Goal: Navigation & Orientation: Understand site structure

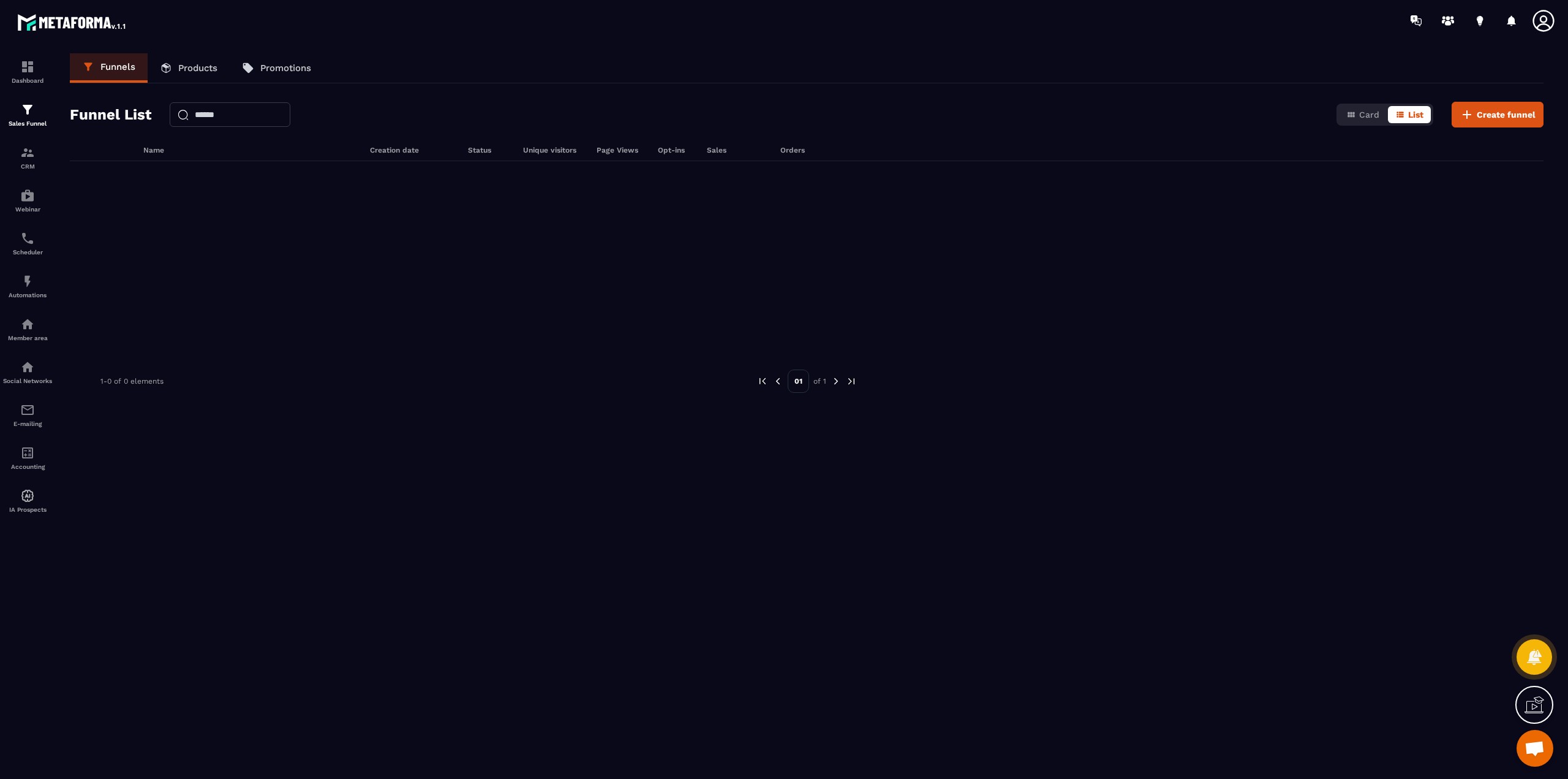
click at [195, 68] on p "Products" at bounding box center [198, 68] width 39 height 11
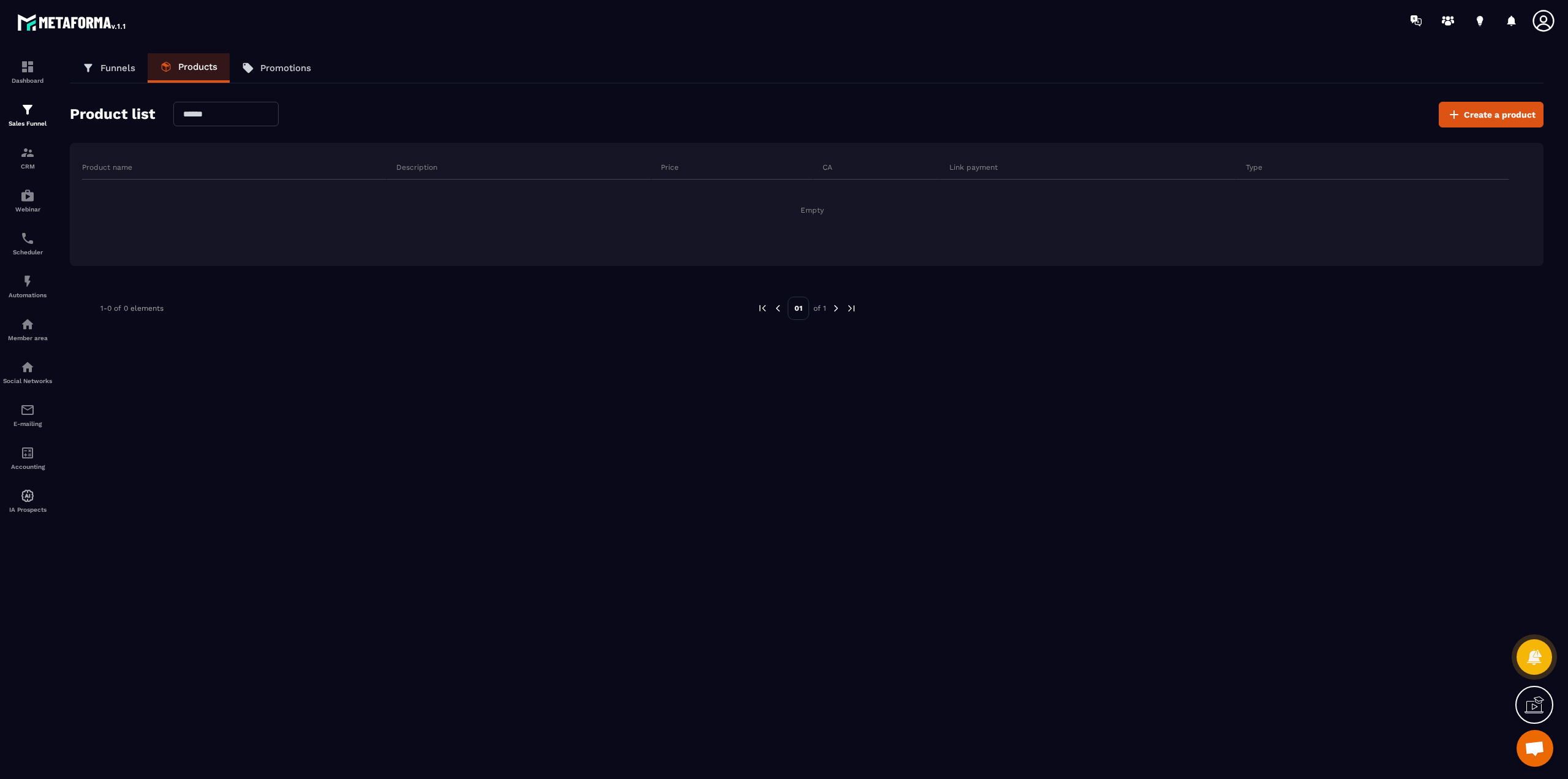
click at [131, 65] on p "Funnels" at bounding box center [118, 68] width 35 height 11
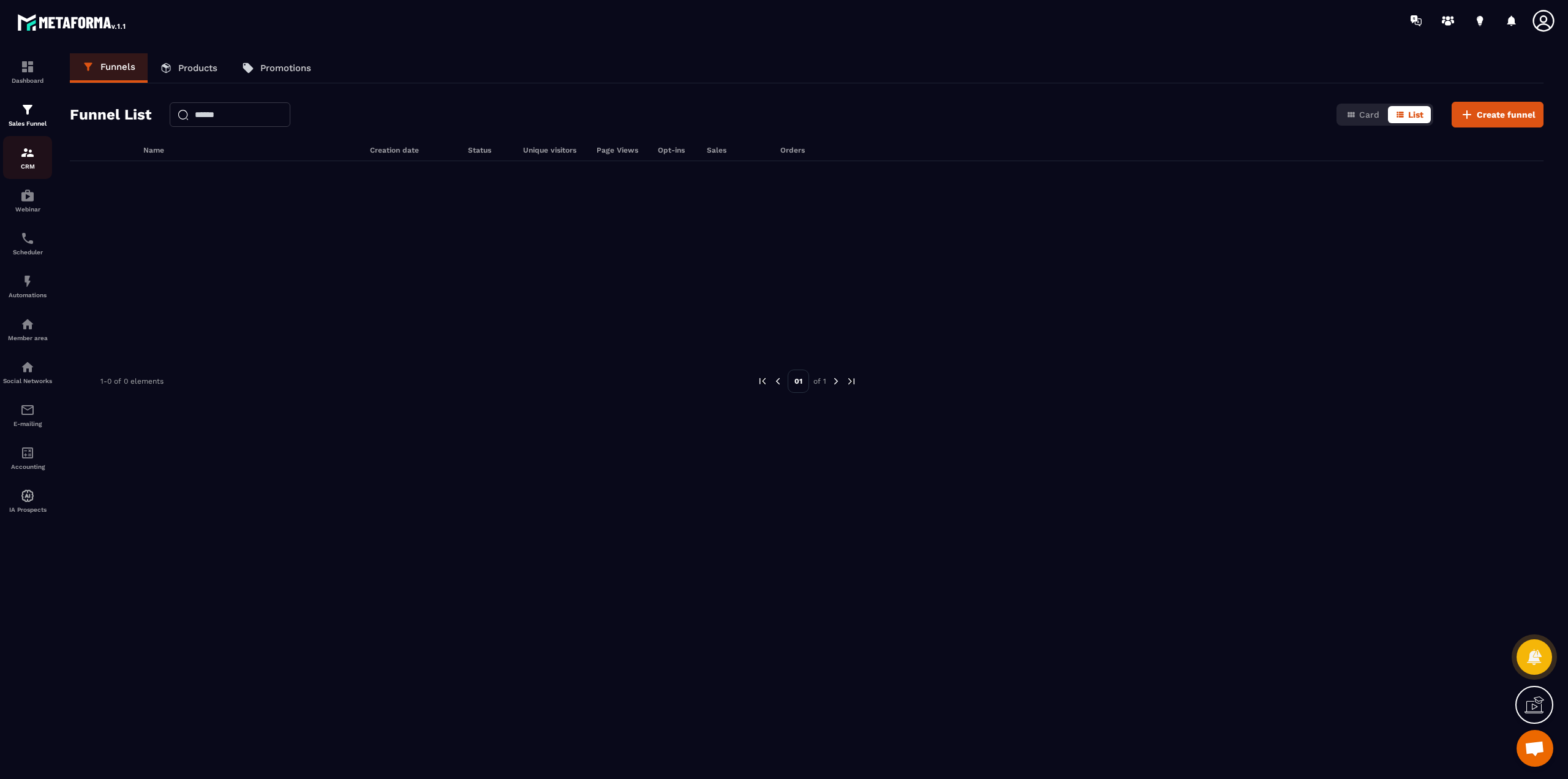
click at [17, 160] on div "CRM" at bounding box center [27, 157] width 49 height 24
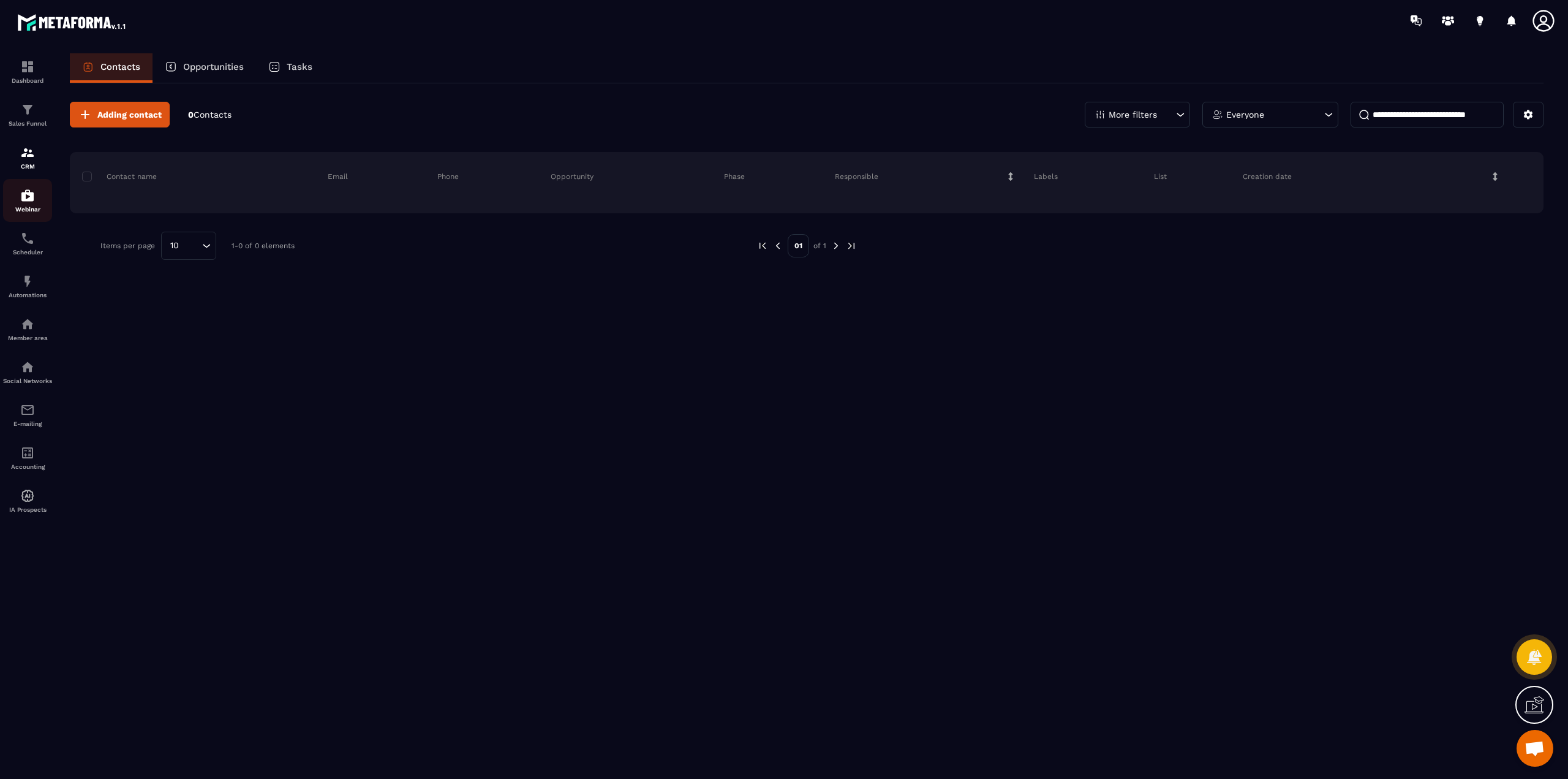
click at [33, 211] on p "Webinar" at bounding box center [27, 209] width 49 height 7
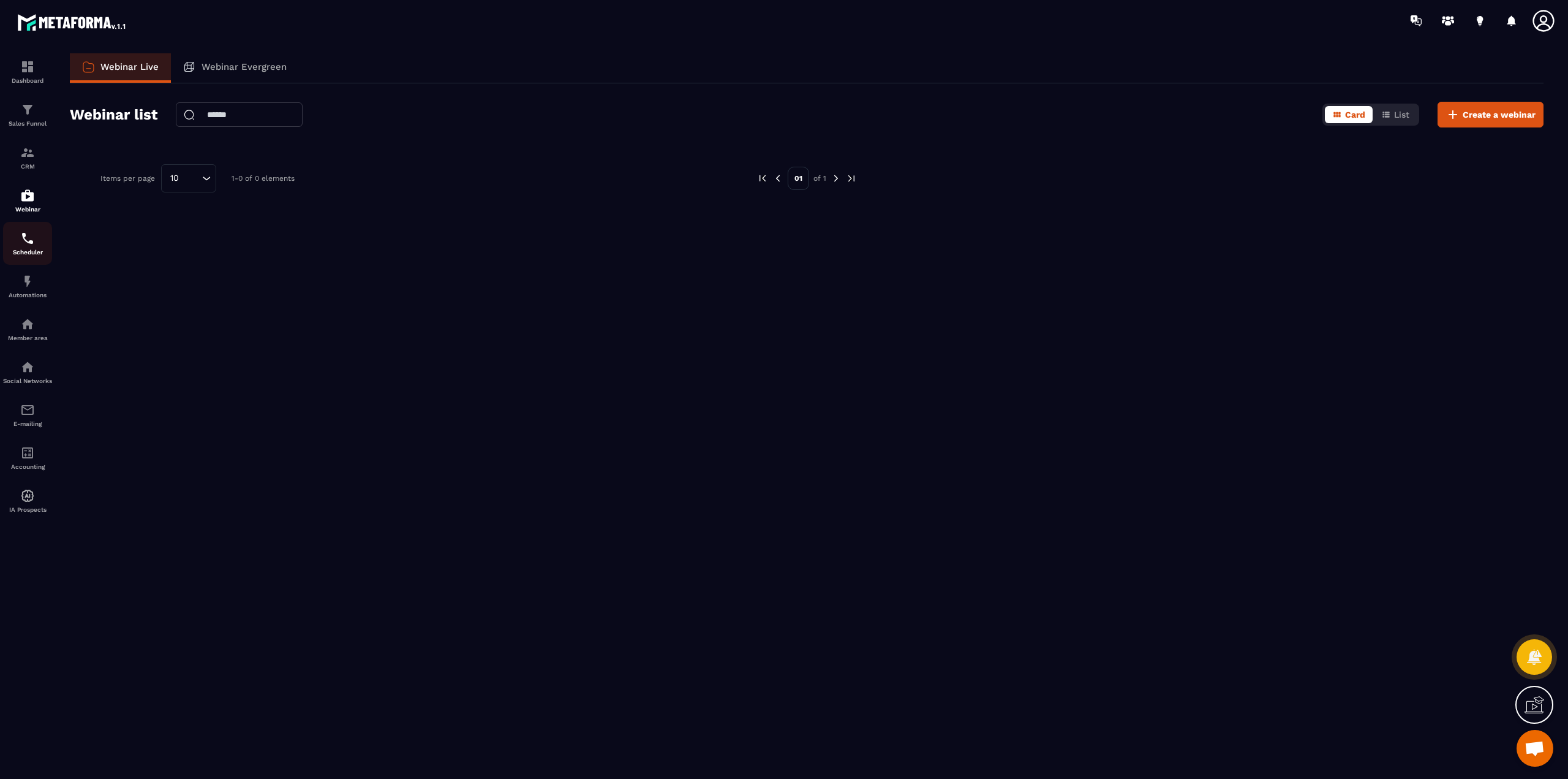
click at [30, 241] on img at bounding box center [27, 238] width 14 height 14
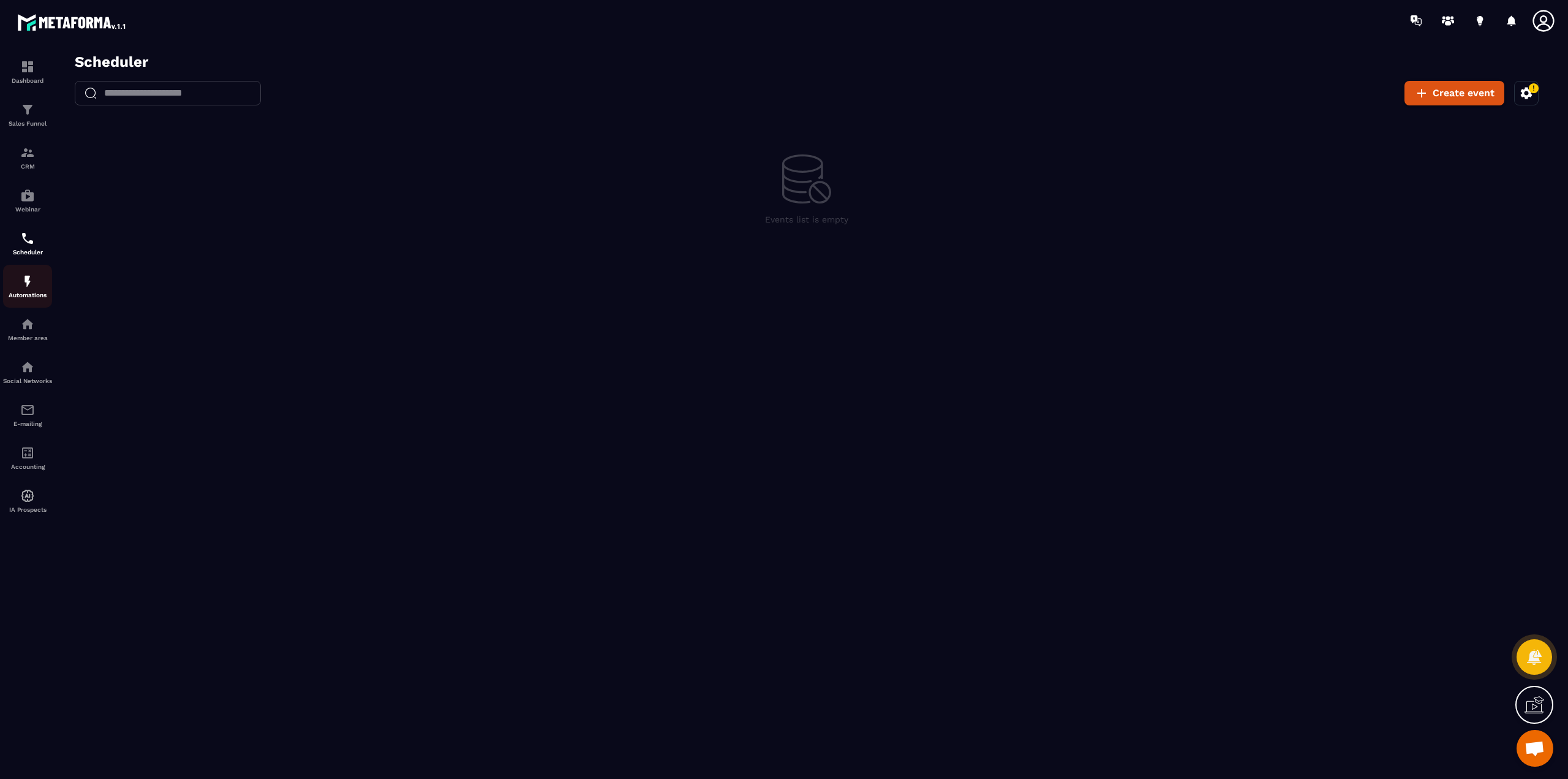
click at [27, 294] on p "Automations" at bounding box center [27, 295] width 49 height 7
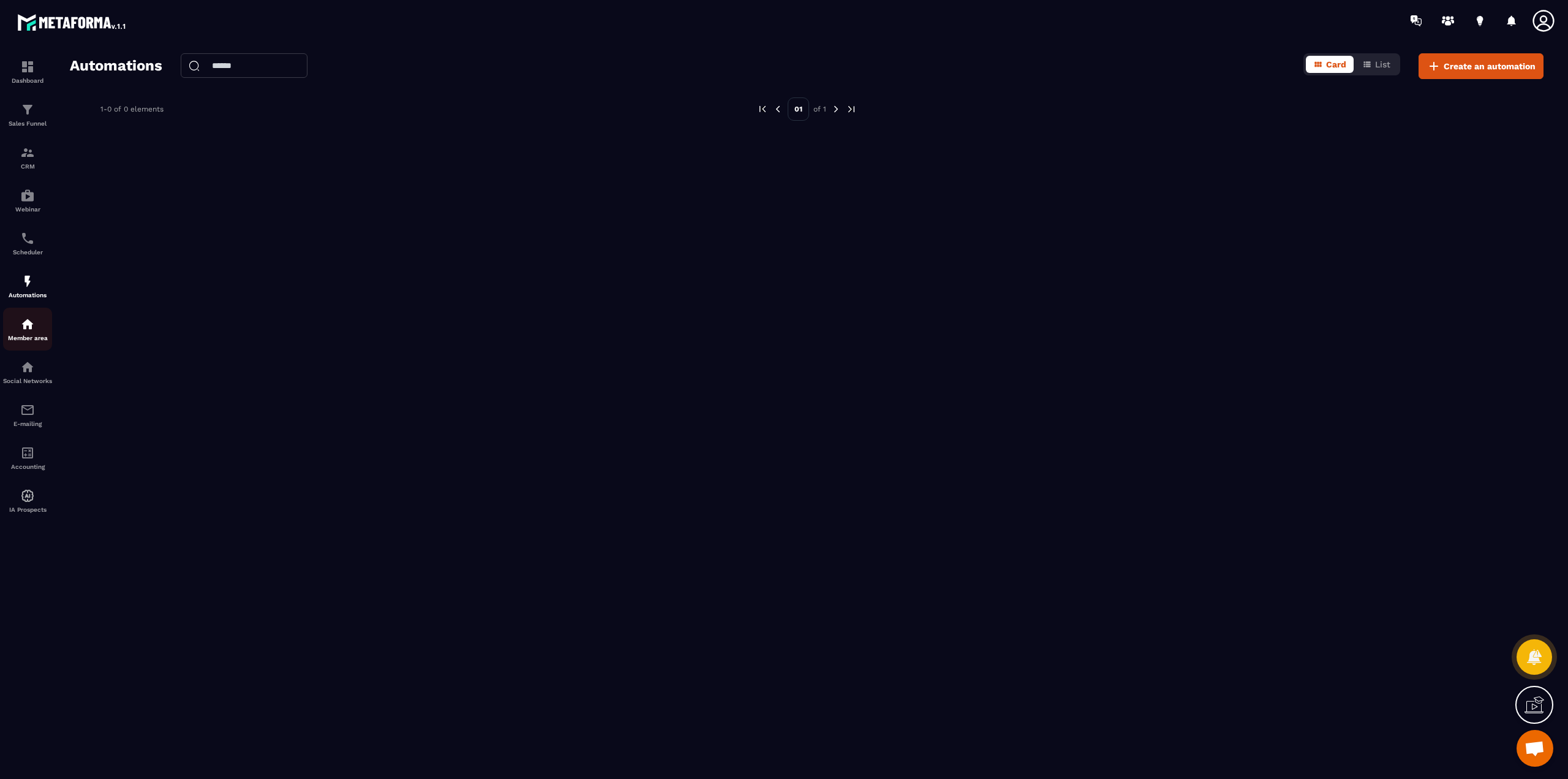
click at [22, 326] on img at bounding box center [27, 323] width 14 height 14
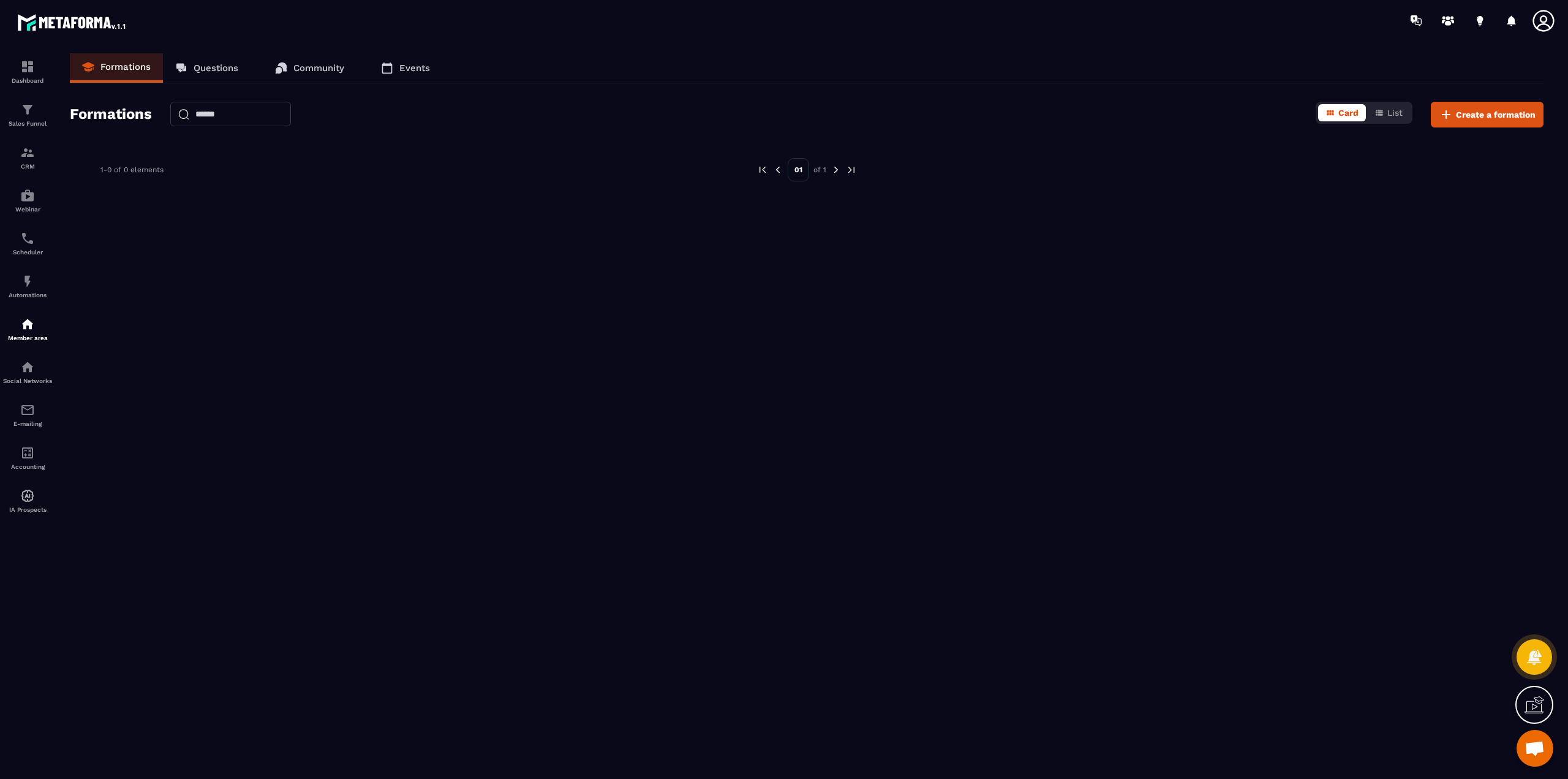
click at [220, 67] on p "Questions" at bounding box center [216, 68] width 45 height 11
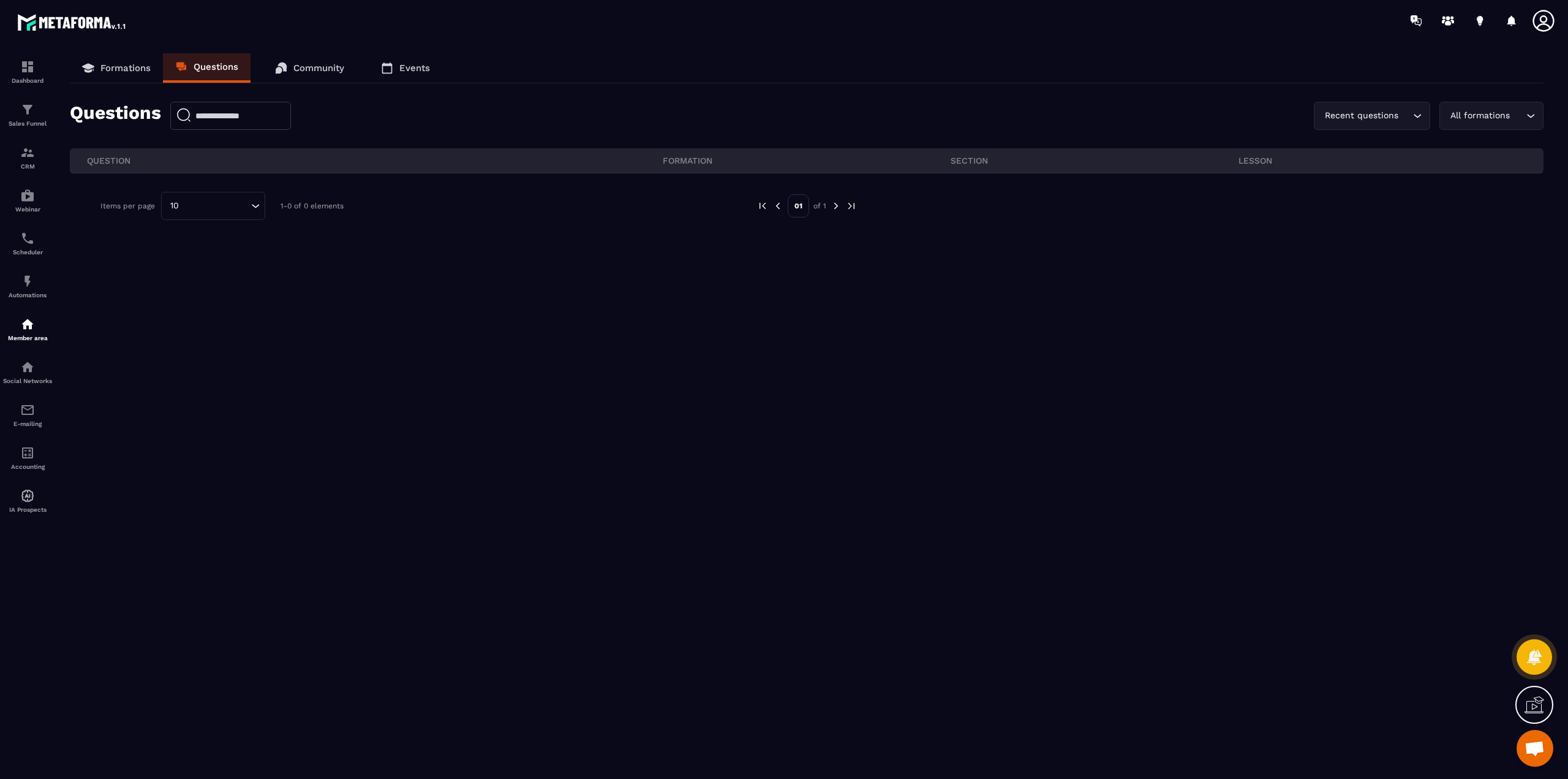
click at [140, 67] on p "Formations" at bounding box center [125, 68] width 50 height 11
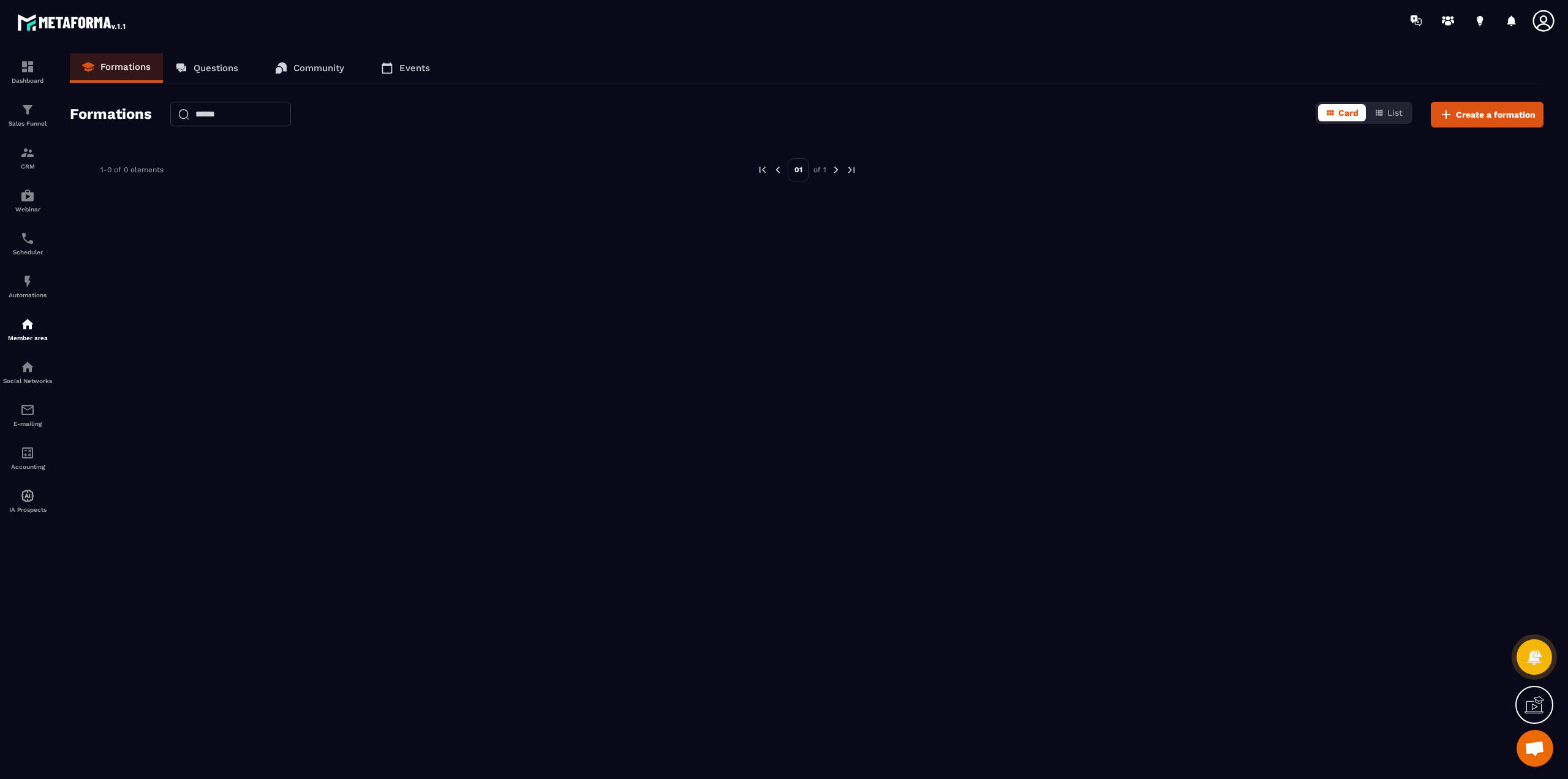
click at [341, 65] on p "Community" at bounding box center [319, 68] width 51 height 11
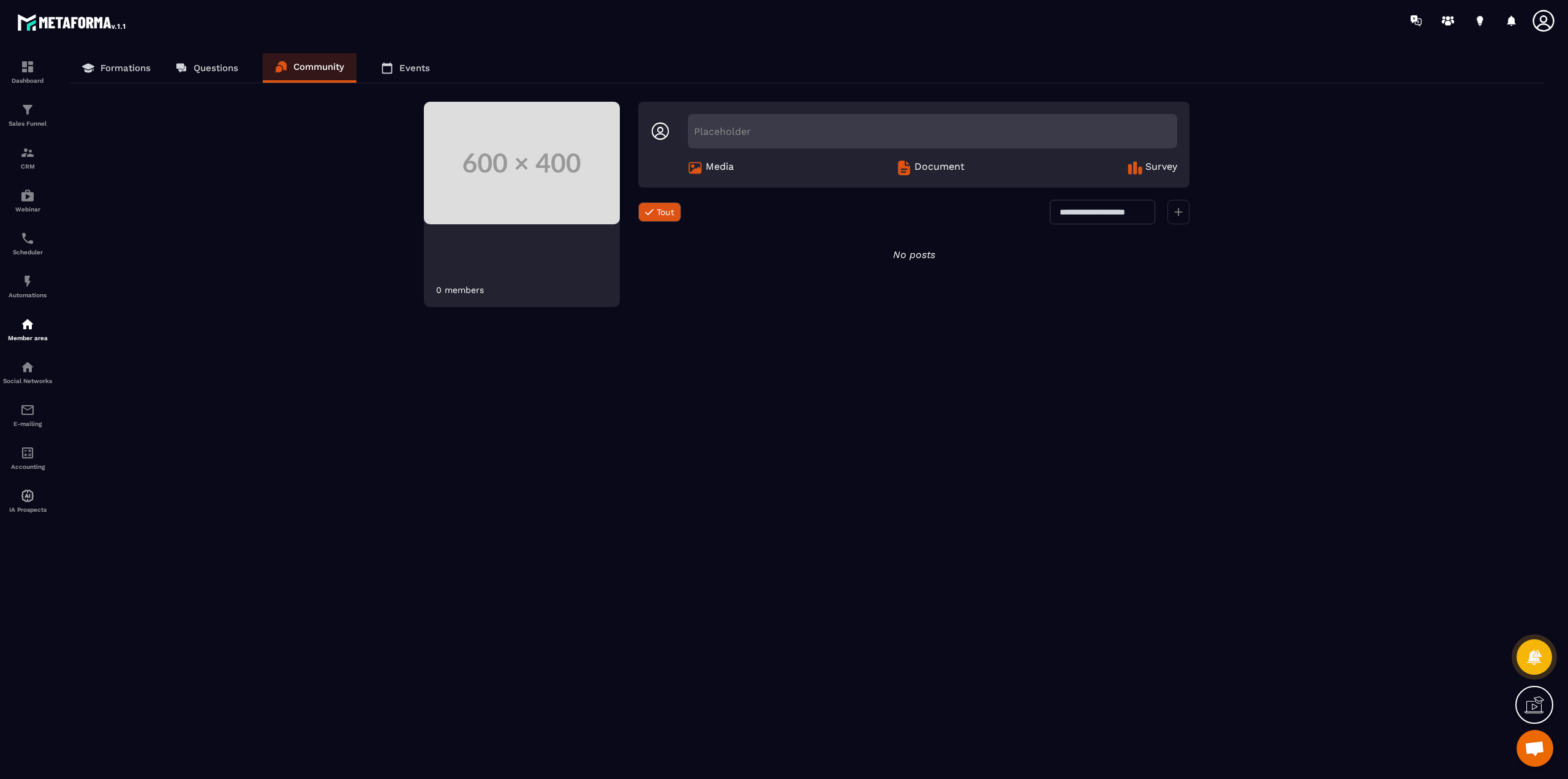
click at [224, 55] on link "Questions" at bounding box center [206, 68] width 87 height 30
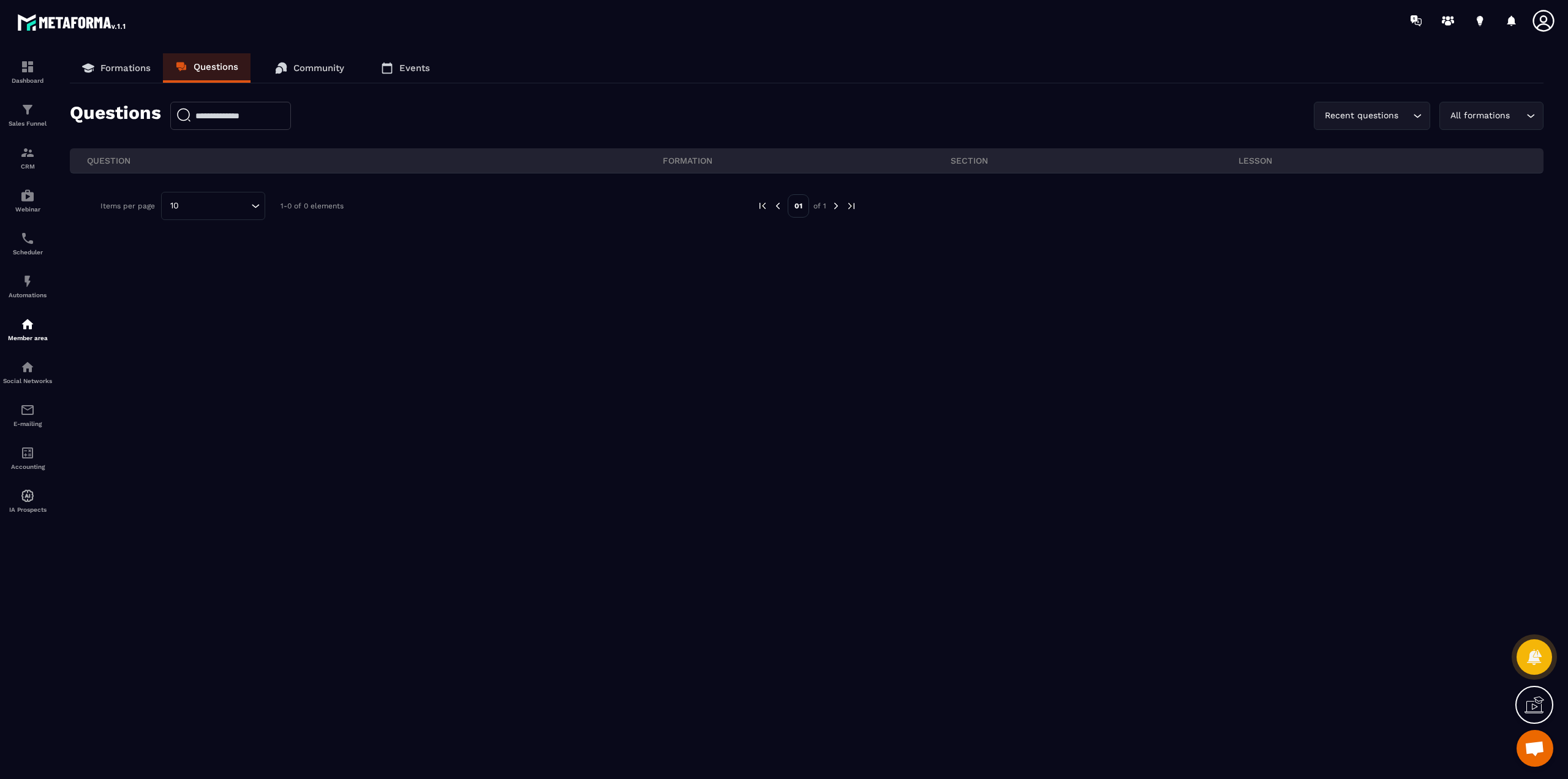
click at [307, 62] on p "Community" at bounding box center [319, 68] width 51 height 11
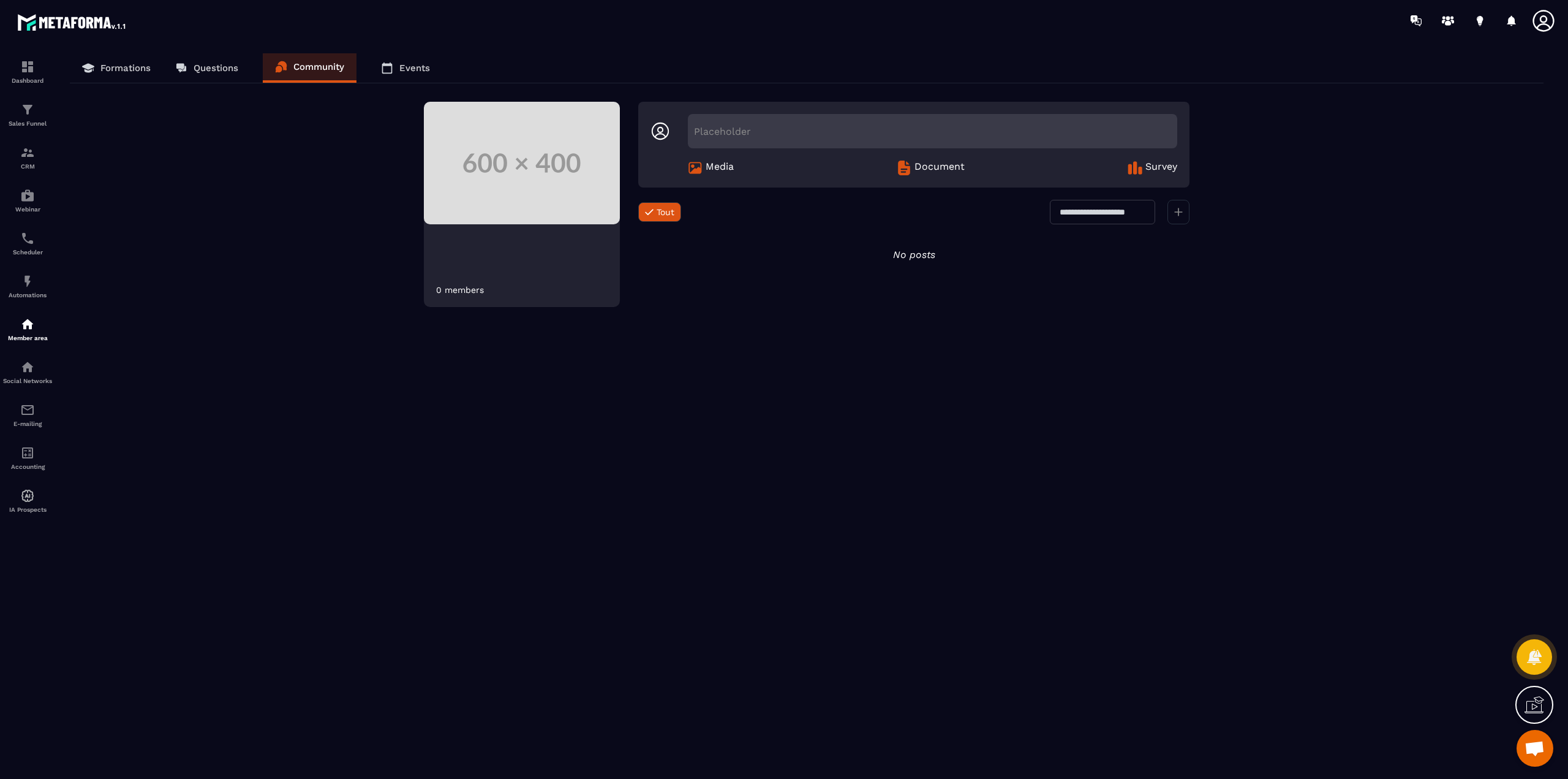
click at [138, 62] on p "Formations" at bounding box center [125, 68] width 50 height 11
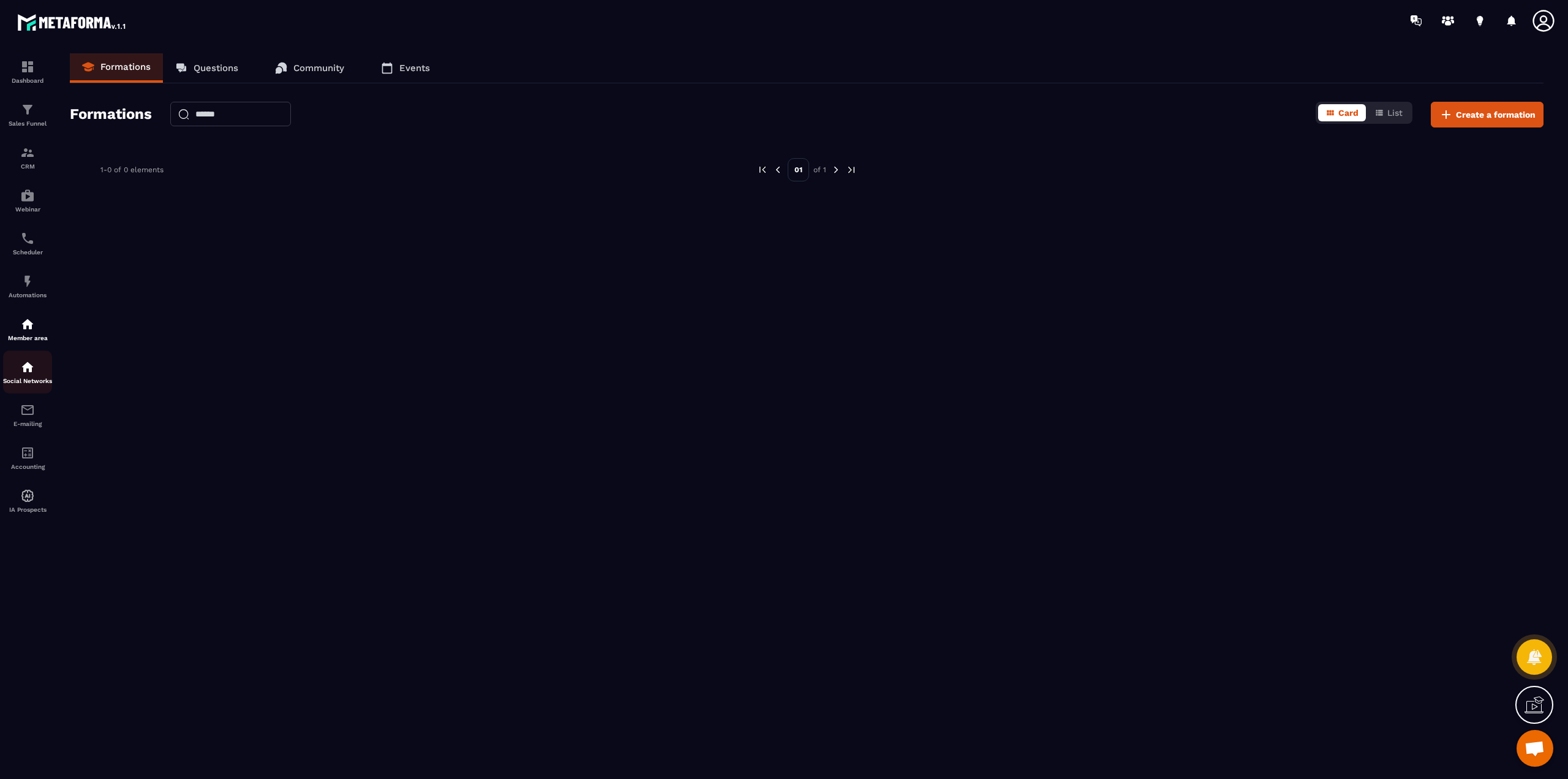
click at [34, 363] on img at bounding box center [27, 367] width 14 height 14
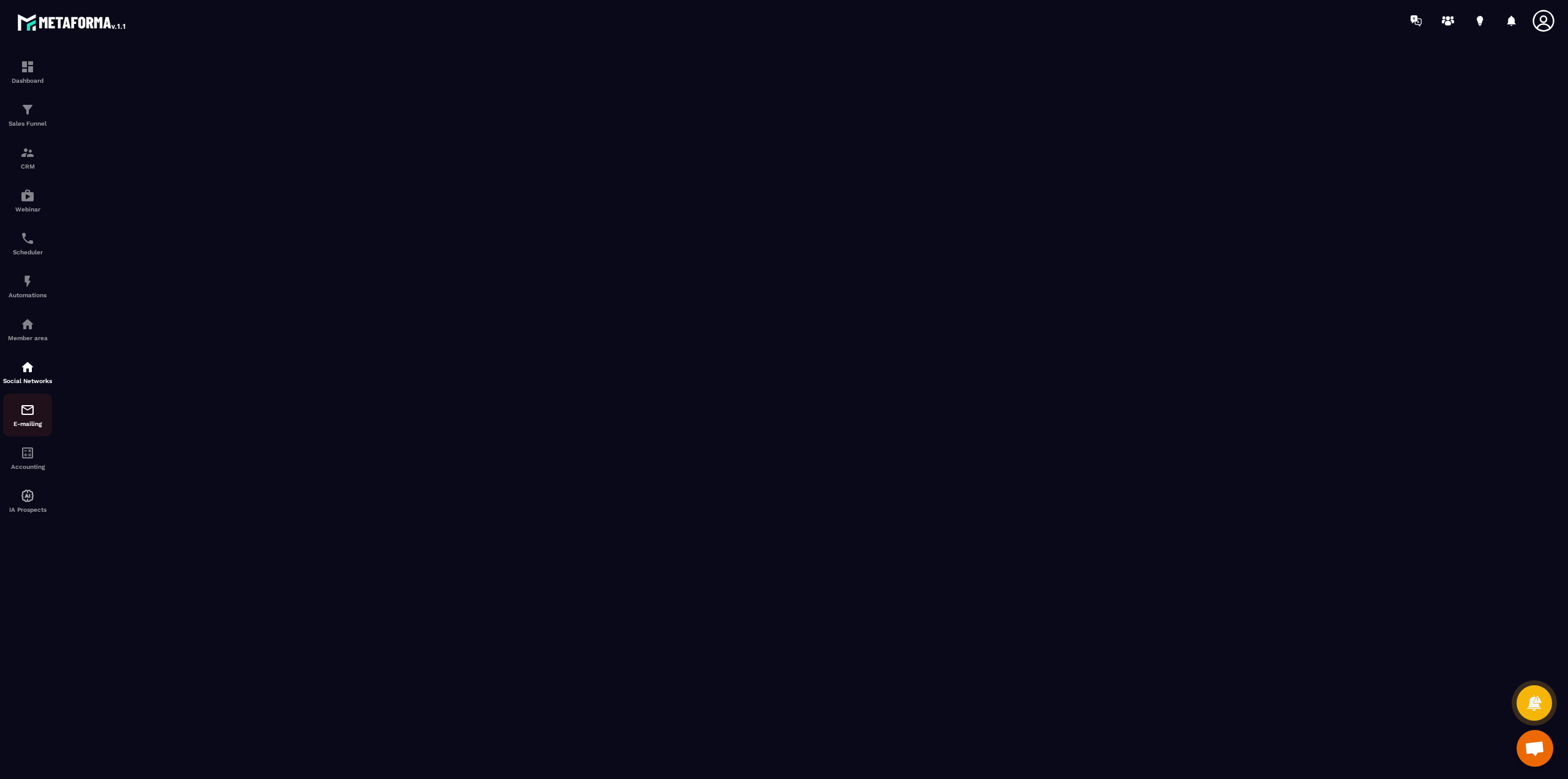
click at [40, 422] on div "E-mailing" at bounding box center [27, 415] width 49 height 24
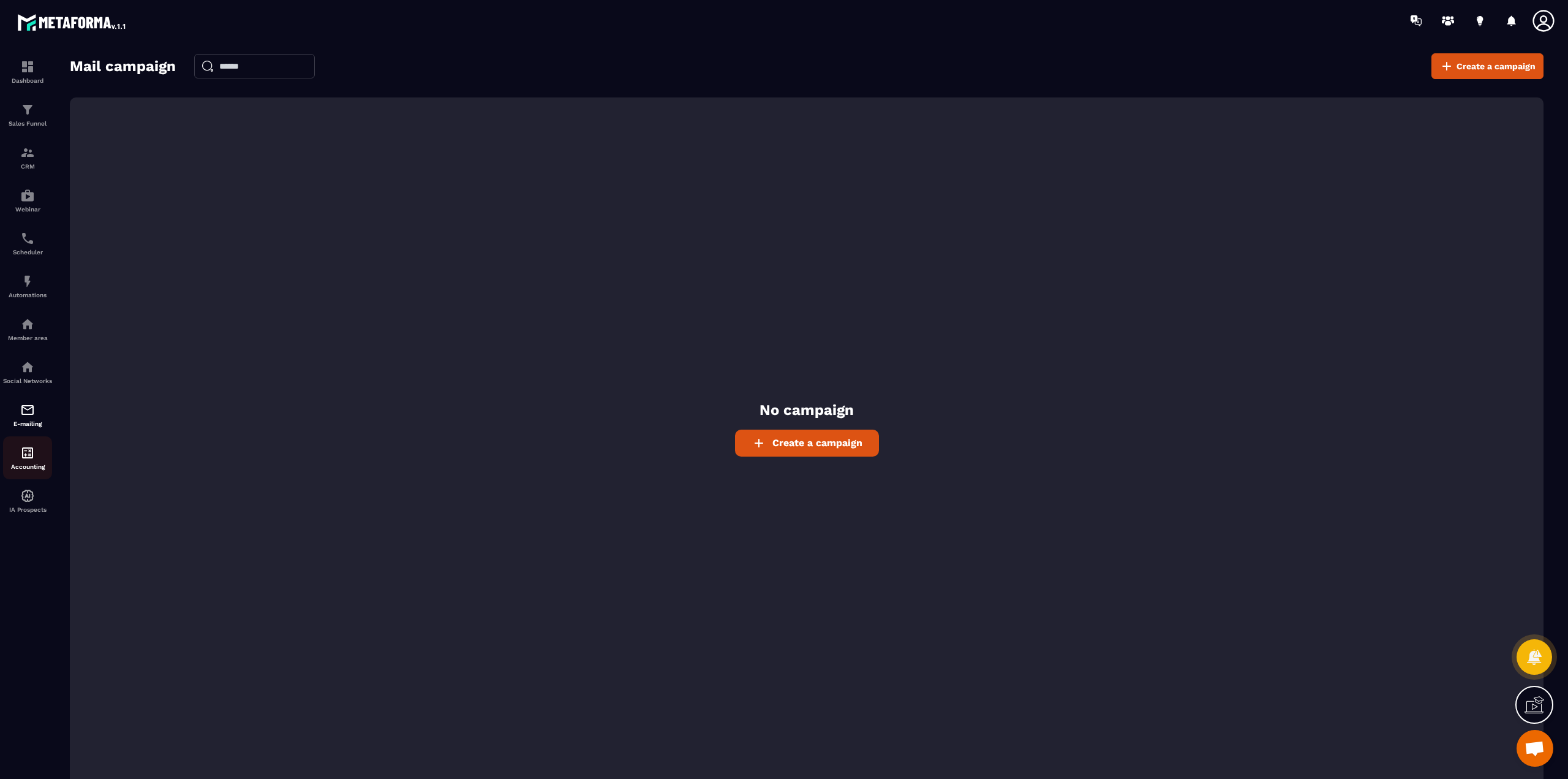
click at [23, 479] on link "Accounting" at bounding box center [27, 458] width 49 height 43
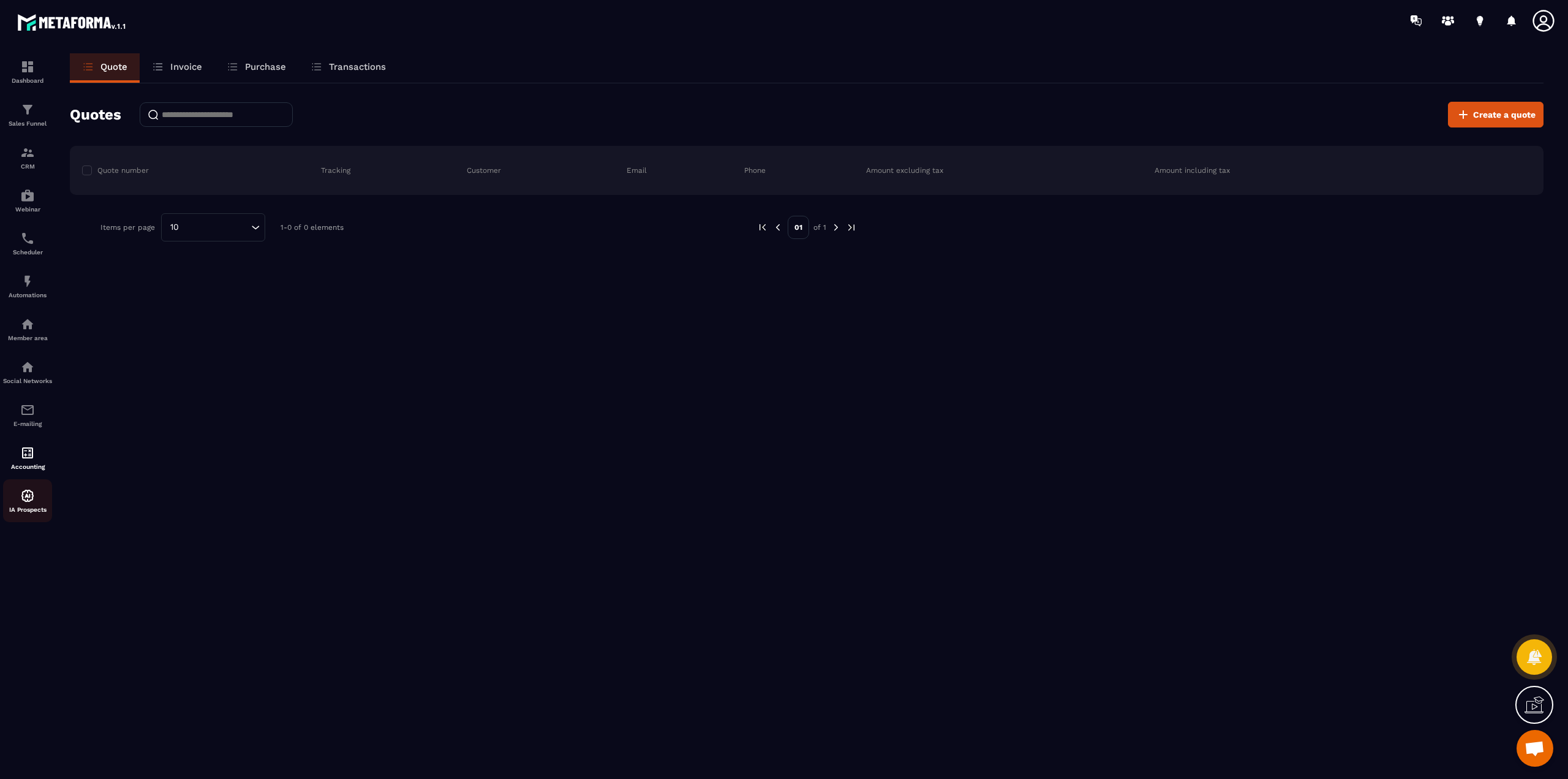
click at [29, 509] on div "IA Prospects" at bounding box center [27, 500] width 49 height 24
click at [34, 68] on img at bounding box center [27, 66] width 14 height 14
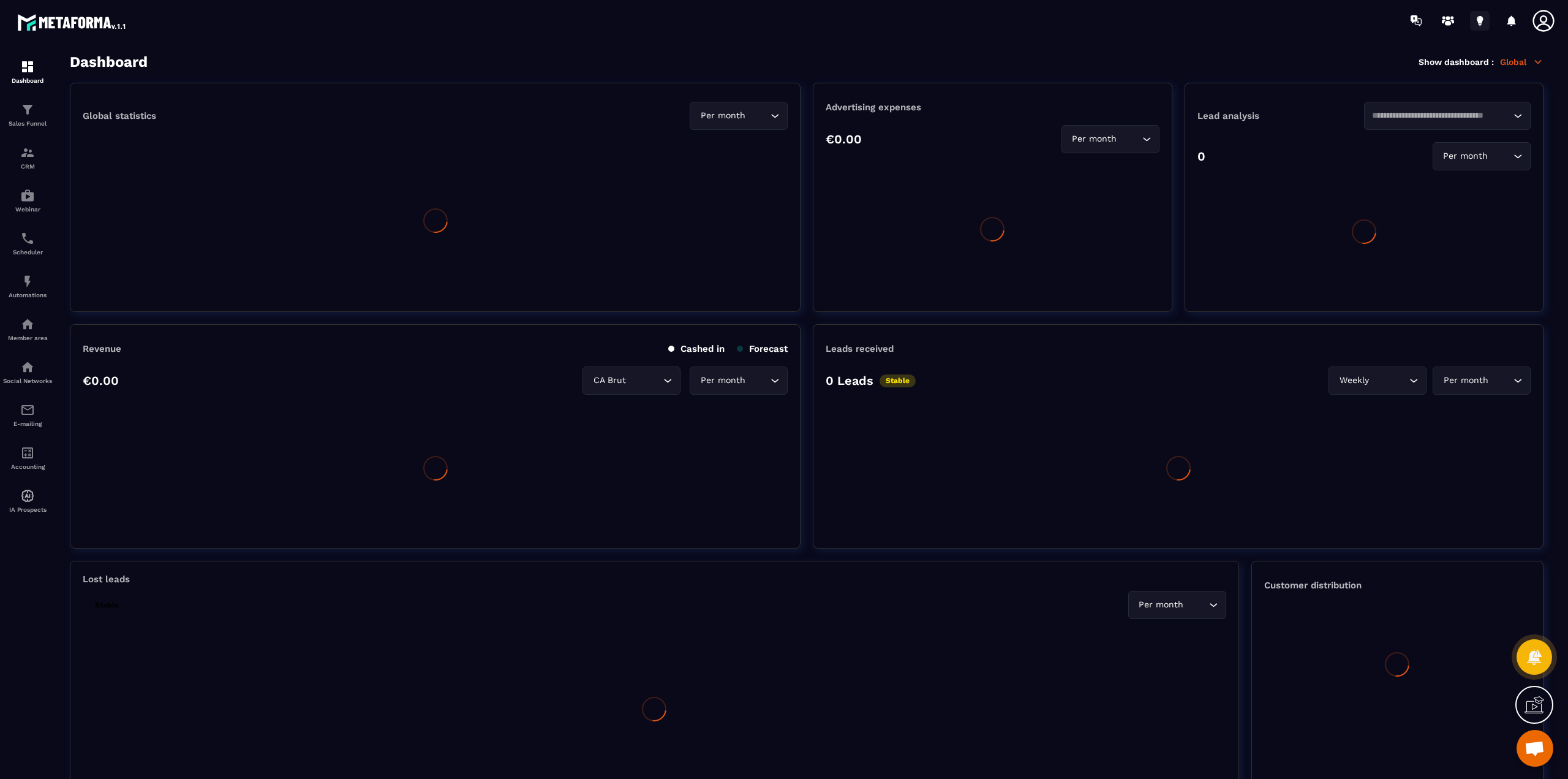
click at [1480, 26] on icon at bounding box center [1480, 25] width 2 height 1
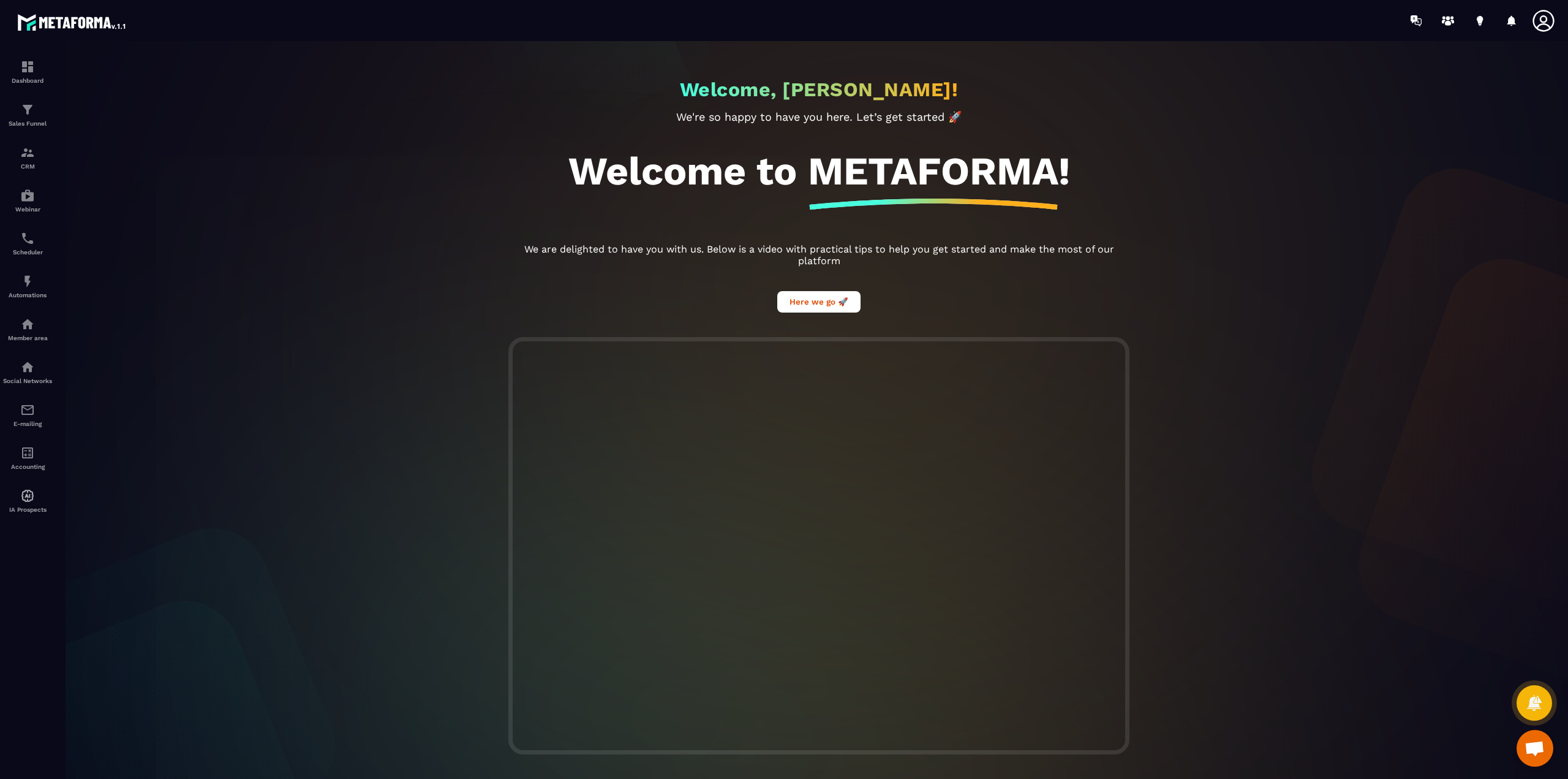
scroll to position [9, 0]
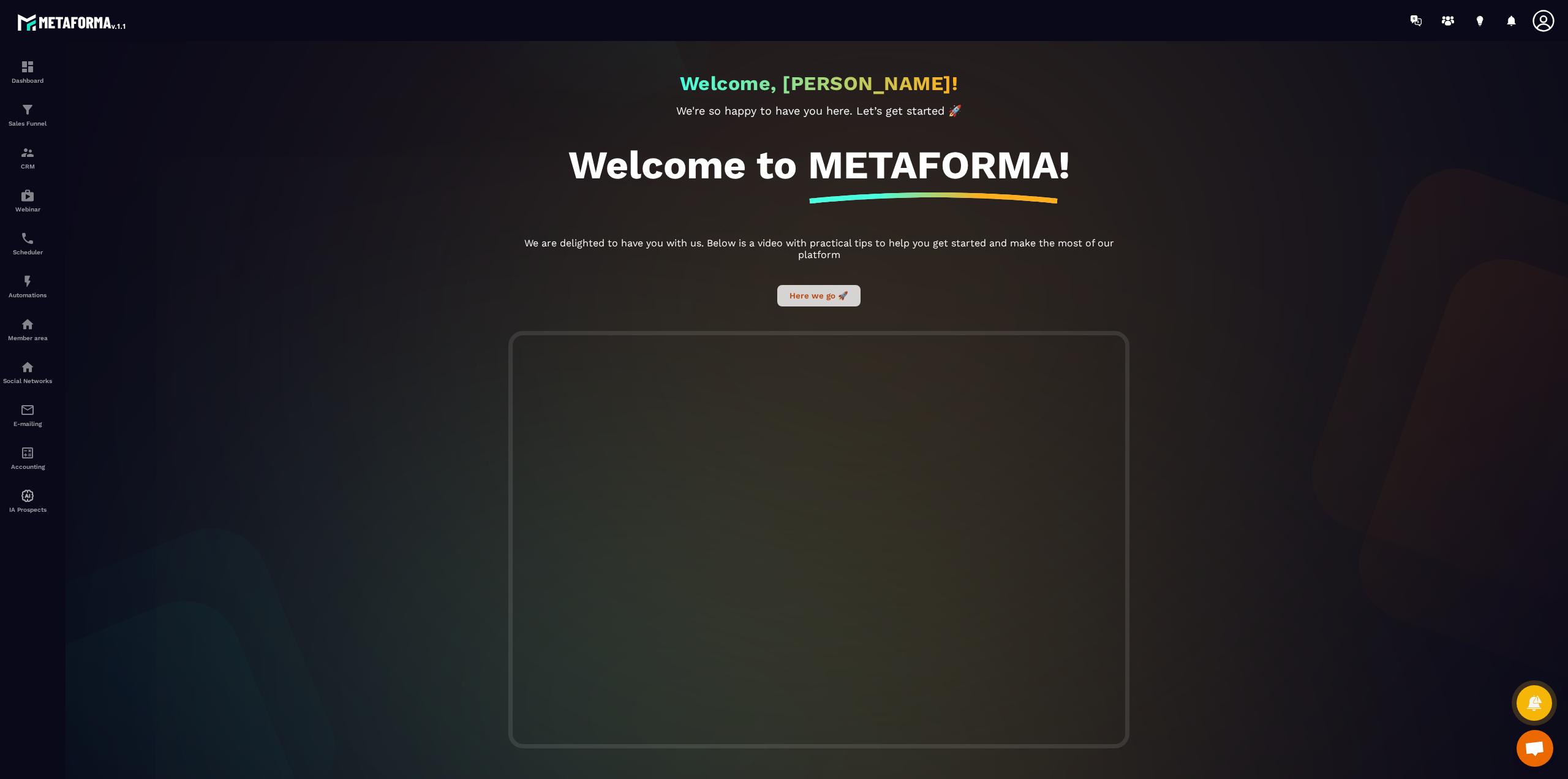
click at [814, 287] on button "Here we go 🚀" at bounding box center [819, 295] width 83 height 21
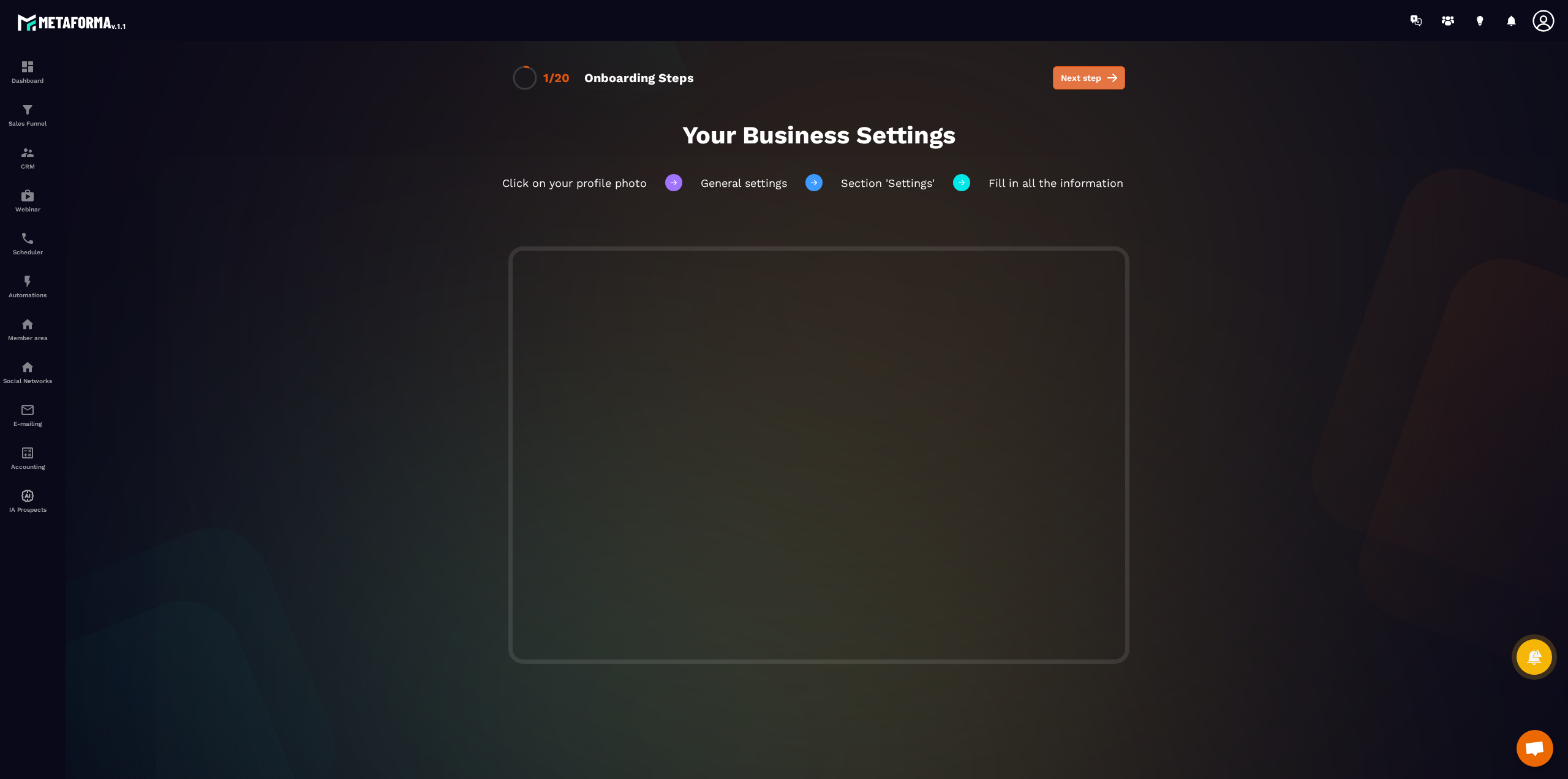
click at [1082, 85] on button "Next step" at bounding box center [1088, 77] width 72 height 24
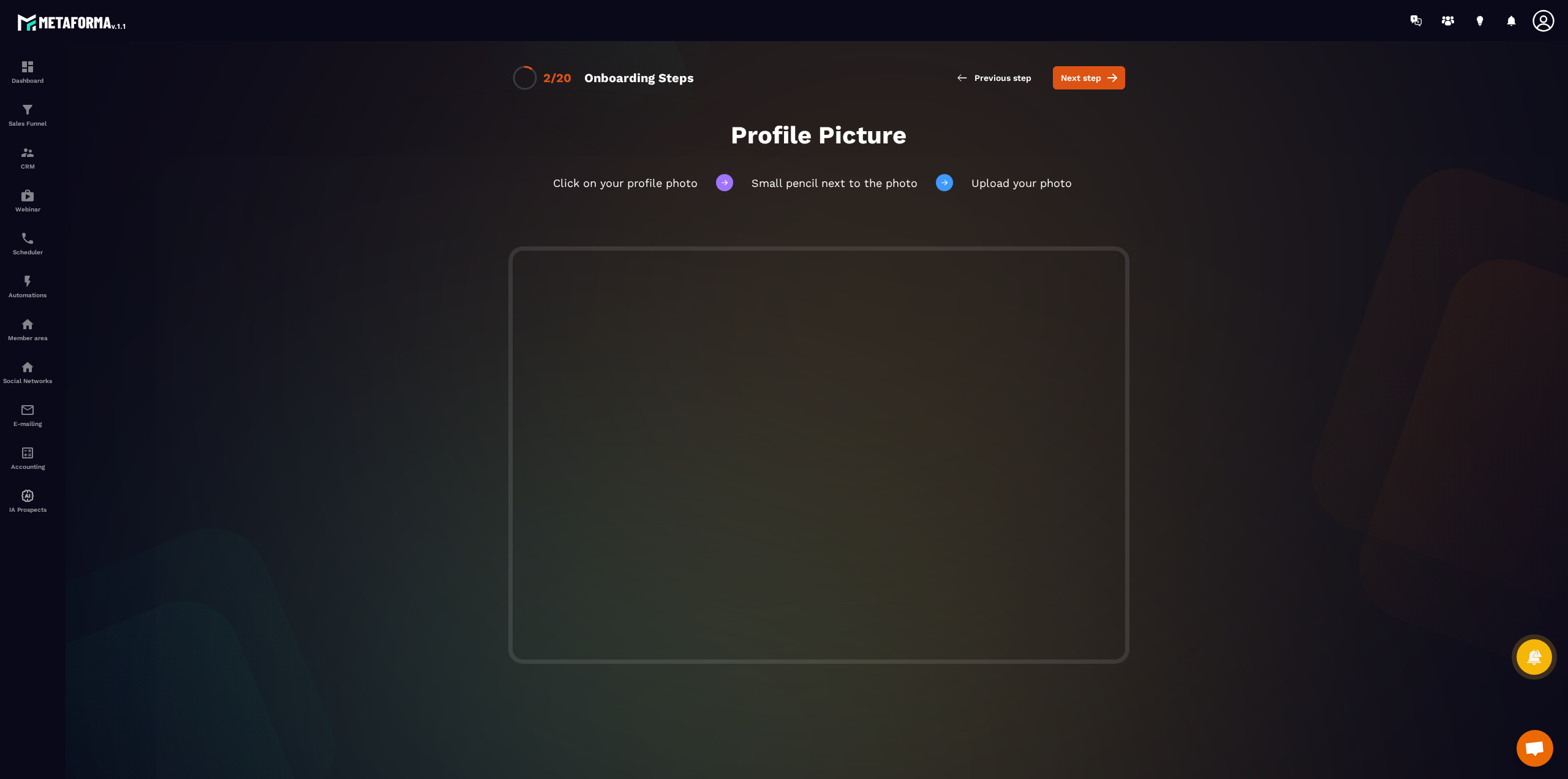
click at [1550, 18] on icon at bounding box center [1543, 20] width 24 height 24
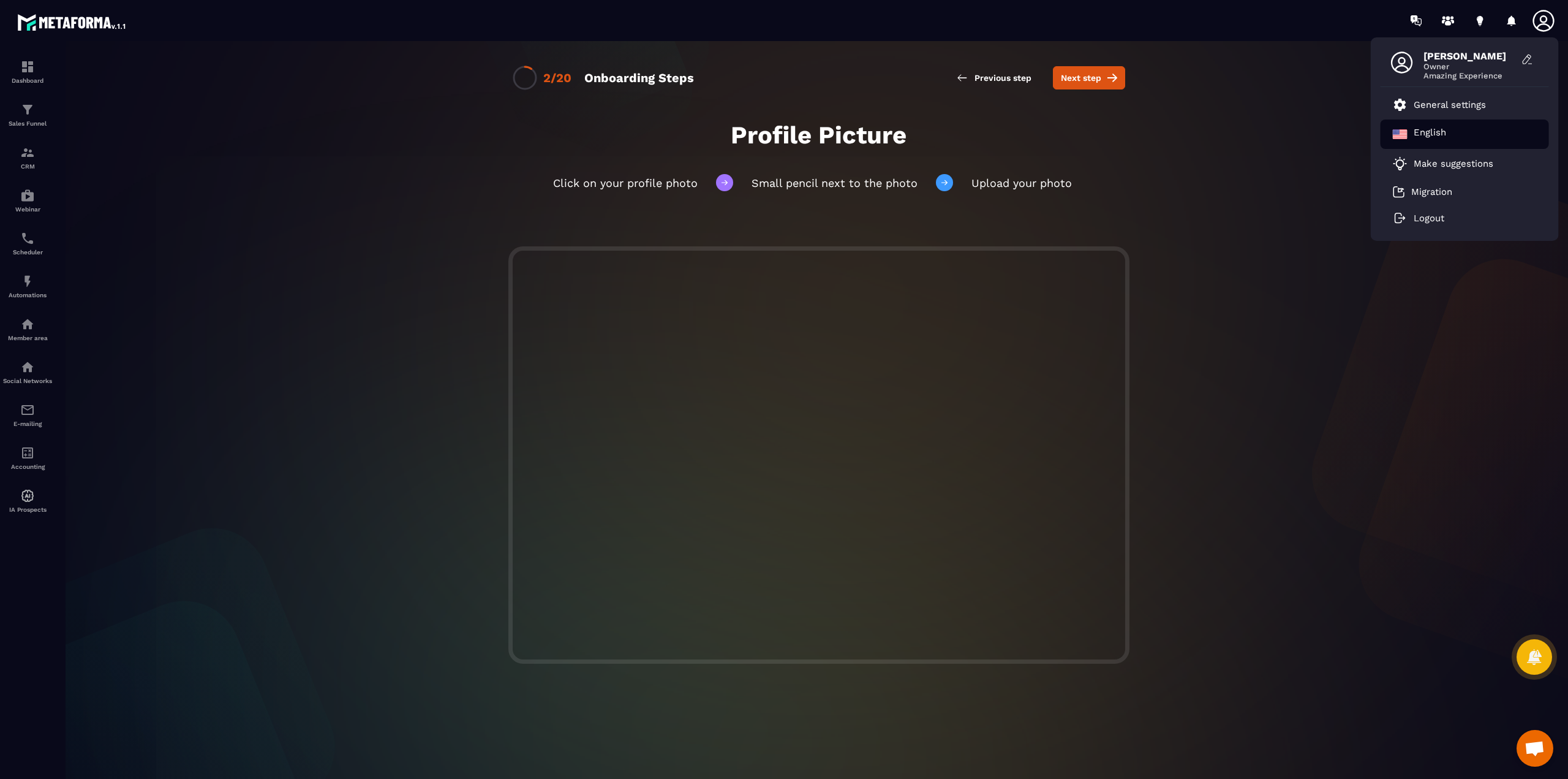
click at [1451, 137] on div "English" at bounding box center [1465, 134] width 168 height 30
